Goal: Browse casually

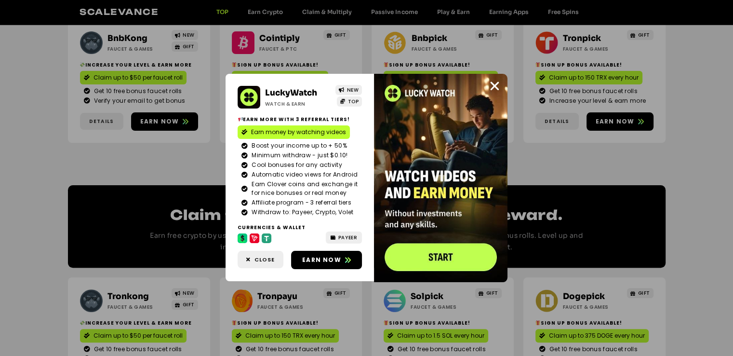
scroll to position [289, 0]
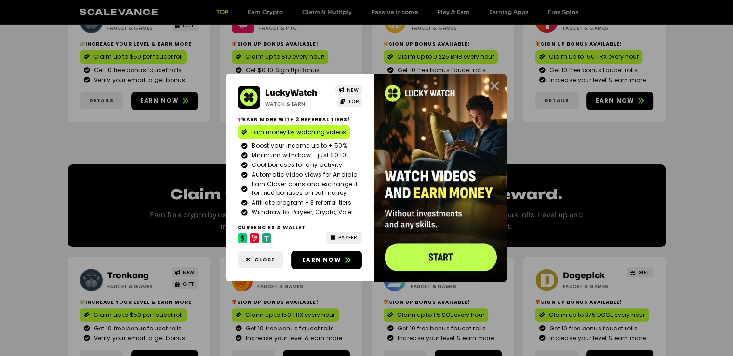
click at [495, 82] on icon "Close" at bounding box center [495, 86] width 12 height 12
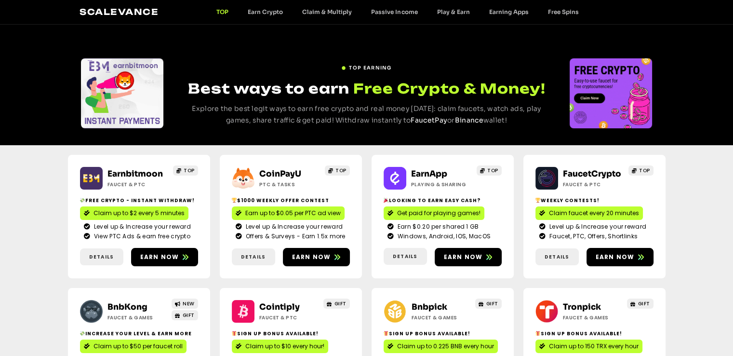
scroll to position [0, 0]
